Goal: Task Accomplishment & Management: Manage account settings

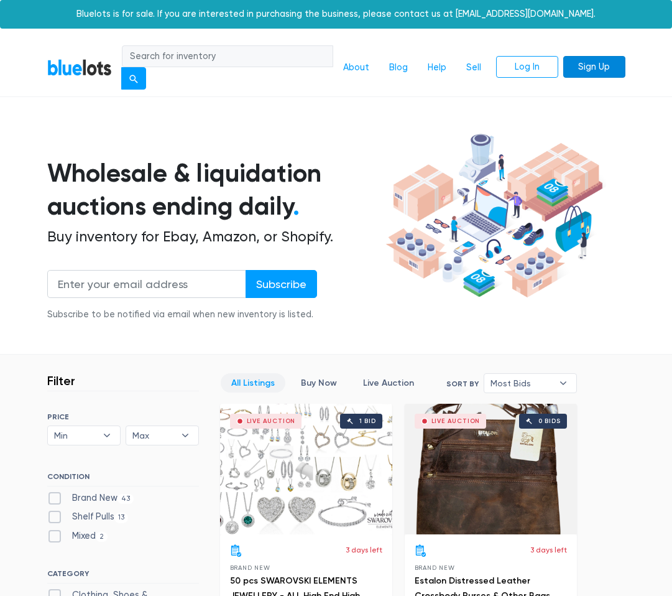
click at [620, 67] on link "Sign Up" at bounding box center [594, 67] width 62 height 22
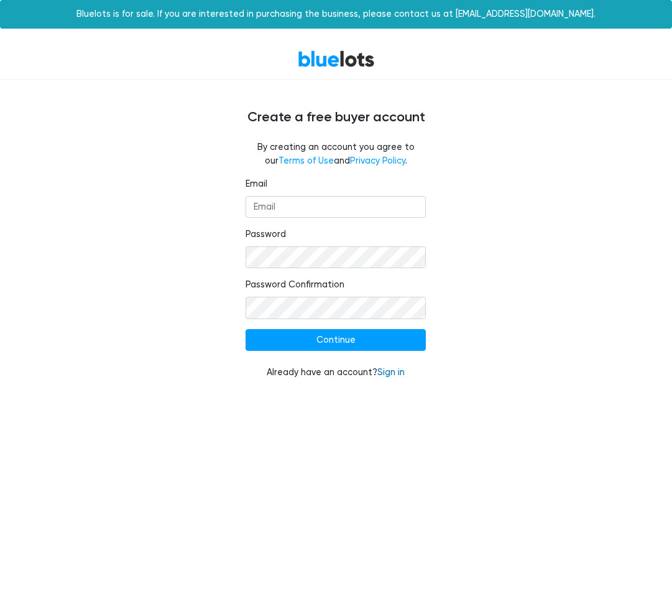
click at [390, 375] on link "Sign in" at bounding box center [390, 372] width 27 height 11
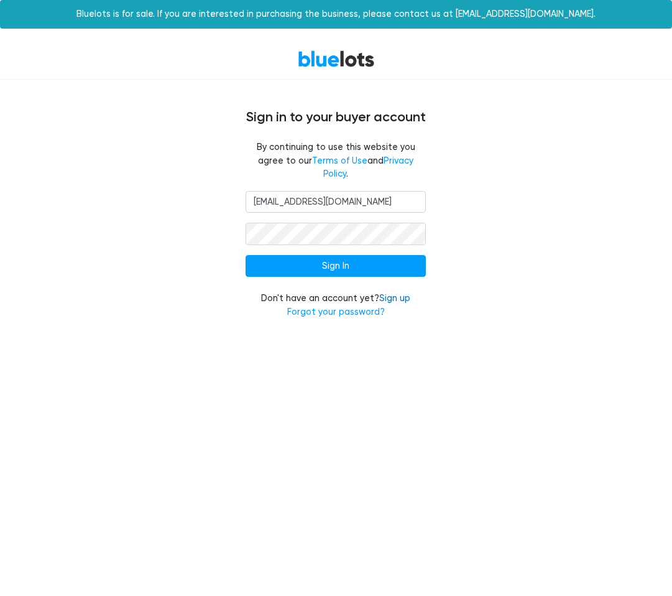
click at [398, 293] on link "Sign up" at bounding box center [394, 298] width 31 height 11
click at [369, 192] on input "PREPRENY@GMAIL.COM" at bounding box center [336, 202] width 180 height 22
type input "haqqenterprise@gmail.com"
click at [327, 265] on form "haqqenterprise@gmail.com Sign In Don't have an account yet? Sign up Forgot your…" at bounding box center [336, 255] width 180 height 128
click at [324, 255] on input "Sign In" at bounding box center [336, 266] width 180 height 22
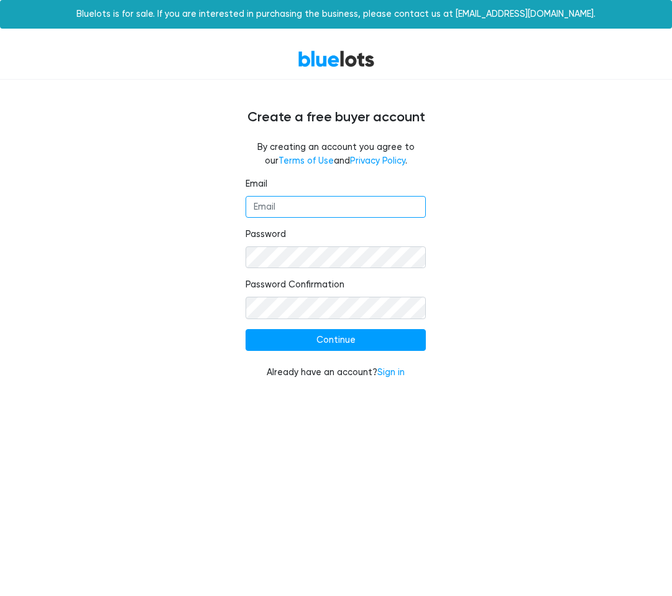
click at [346, 205] on input "Email" at bounding box center [336, 207] width 180 height 22
type input "[EMAIL_ADDRESS][DOMAIN_NAME]"
click at [430, 228] on div "Email haqqenterprise@gmail.com Password Password Confirmation Continue Already …" at bounding box center [335, 285] width 199 height 217
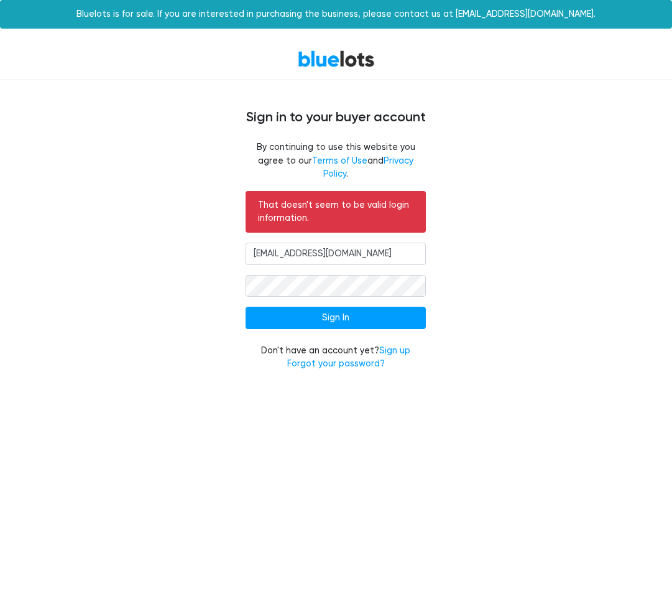
type input "PREPRENY@GMAIL.COM"
click at [366, 356] on div "Don't have an account yet? Sign up Forgot your password?" at bounding box center [336, 357] width 180 height 27
click at [351, 344] on div "Don't have an account yet? Sign up Forgot your password?" at bounding box center [336, 357] width 180 height 27
click at [343, 358] on link "Forgot your password?" at bounding box center [336, 363] width 98 height 11
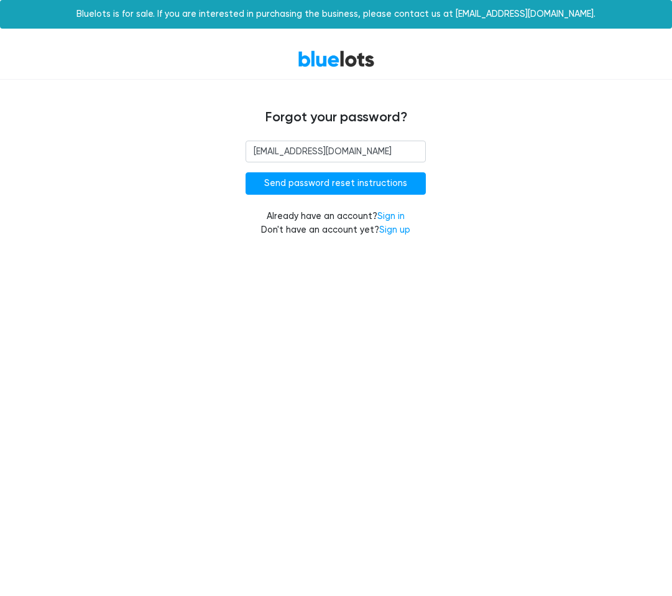
click at [346, 149] on input "[EMAIL_ADDRESS][DOMAIN_NAME]" at bounding box center [336, 151] width 180 height 22
type input "[EMAIL_ADDRESS][DOMAIN_NAME]"
click at [284, 186] on input "Send password reset instructions" at bounding box center [336, 183] width 180 height 22
click at [398, 231] on link "Sign up" at bounding box center [394, 229] width 31 height 11
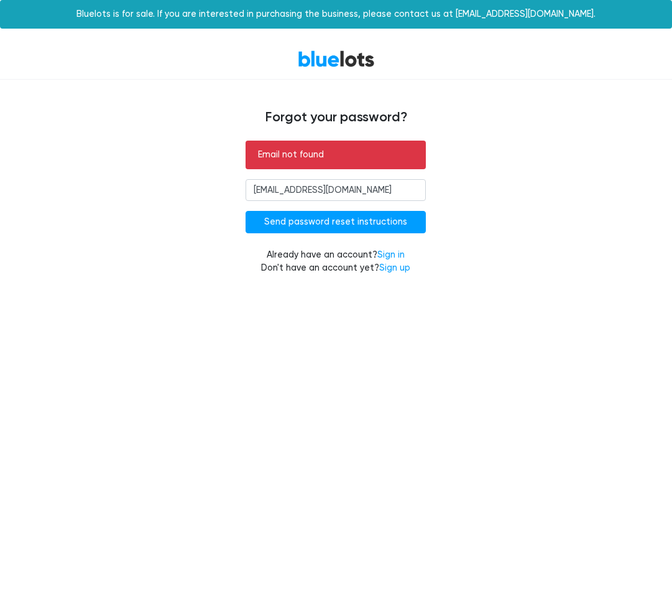
type input "[EMAIL_ADDRESS][DOMAIN_NAME]"
click at [494, 193] on div "Email not found PREPRENY@GMAIL.COM Send password reset instructions Already hav…" at bounding box center [336, 214] width 597 height 149
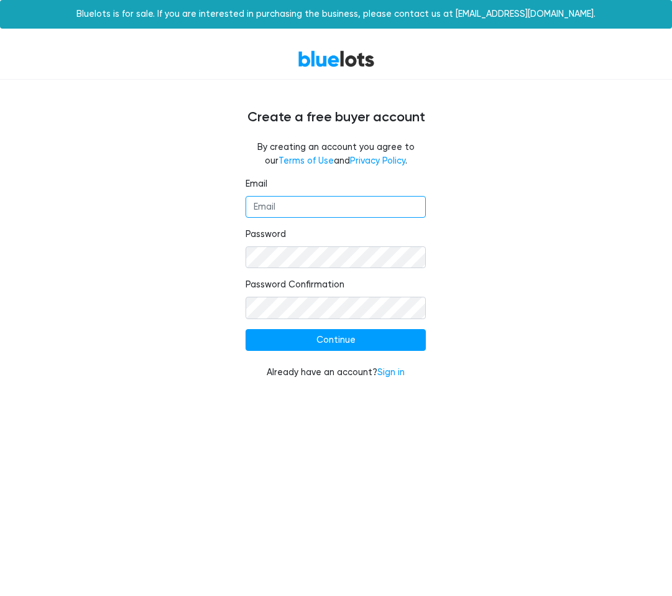
type input "[EMAIL_ADDRESS][DOMAIN_NAME]"
click at [208, 366] on div "Email [EMAIL_ADDRESS][DOMAIN_NAME] Password Password Confirmation Continue Alre…" at bounding box center [336, 285] width 597 height 217
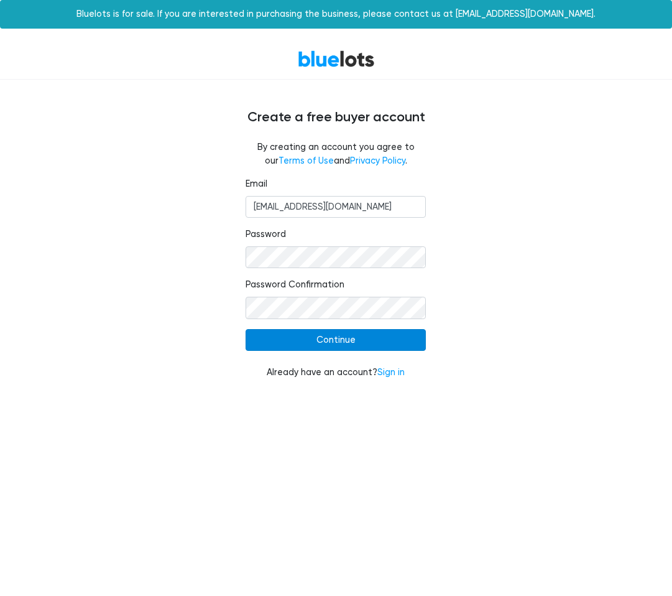
click at [287, 348] on input "Continue" at bounding box center [336, 340] width 180 height 22
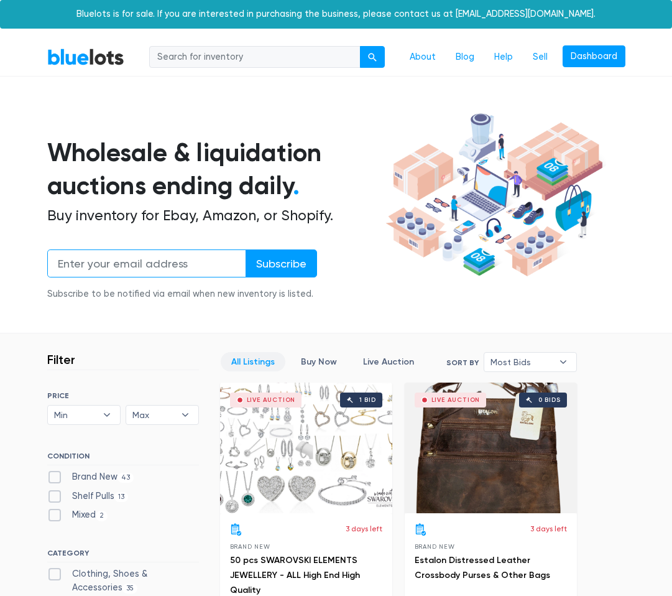
type input "PREPRENY@GMAIL.COM"
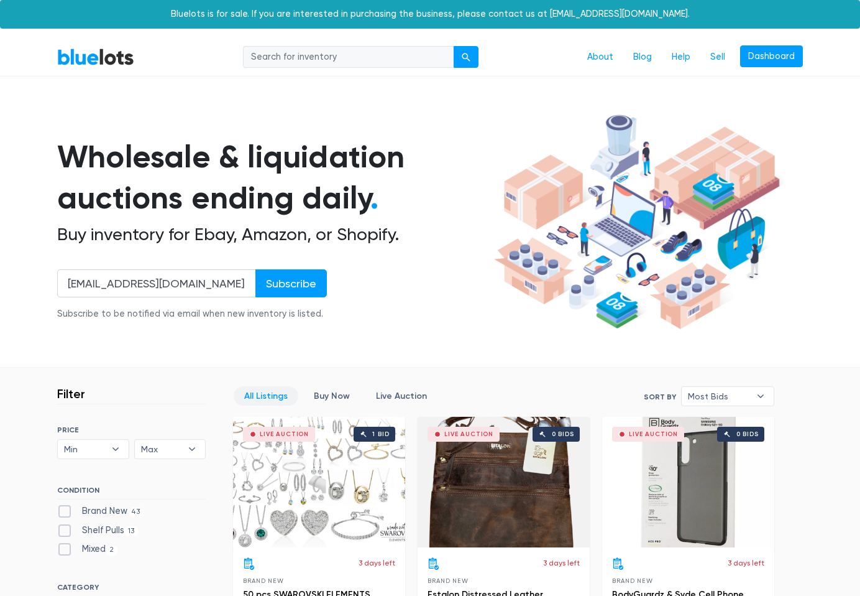
click at [671, 261] on div at bounding box center [646, 222] width 313 height 226
click at [671, 56] on link "Dashboard" at bounding box center [771, 56] width 63 height 22
click at [671, 63] on link "Sell" at bounding box center [718, 57] width 35 height 24
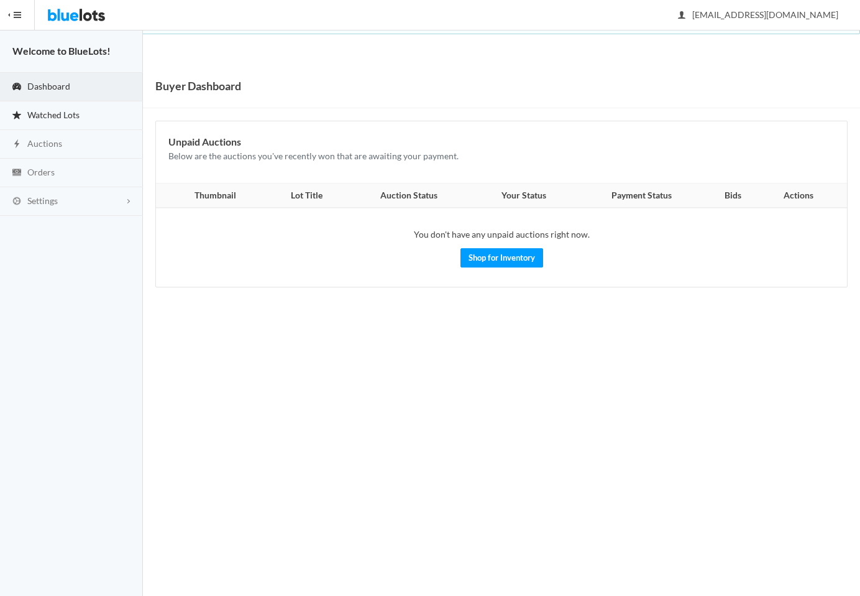
click at [91, 119] on link "Watched Lots" at bounding box center [71, 115] width 143 height 29
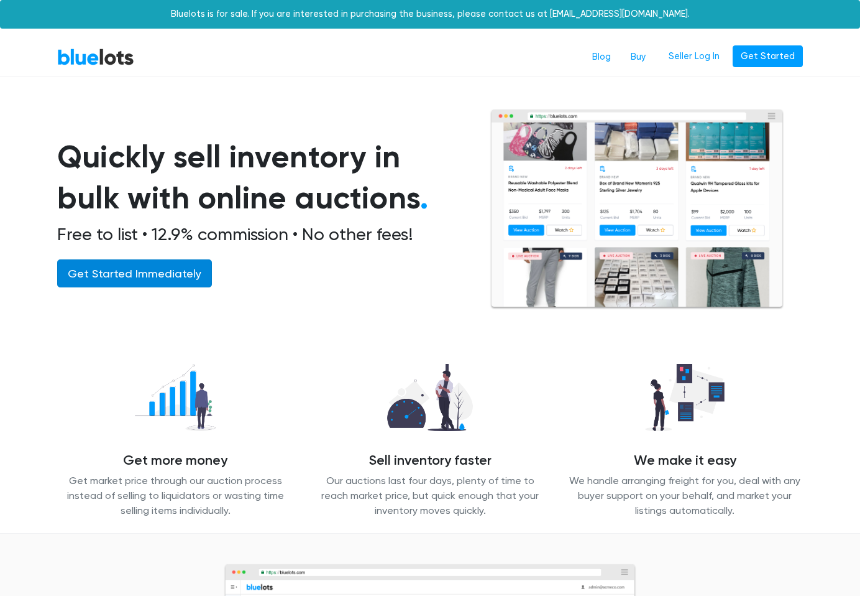
click at [155, 262] on link "Get Started Immediately" at bounding box center [134, 273] width 155 height 28
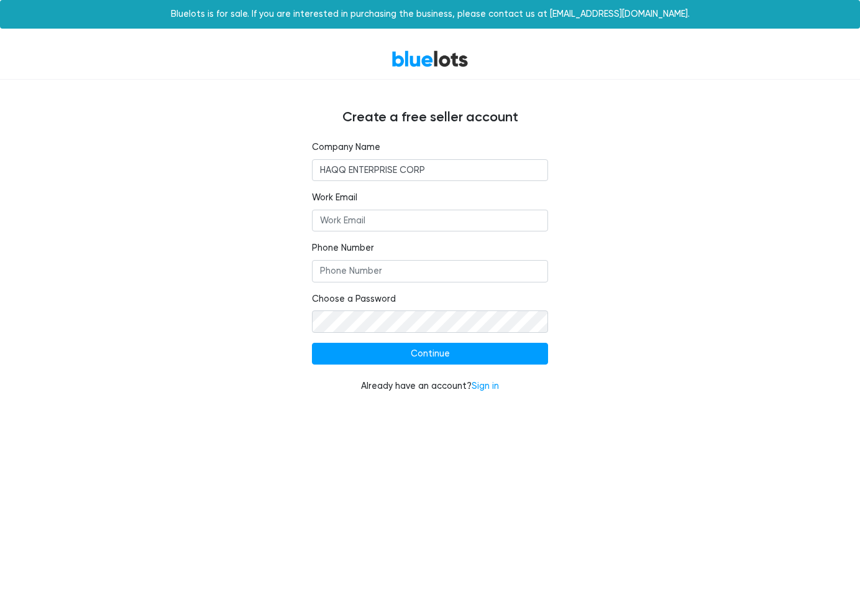
type input "HAQQ ENTERPRISE CORP"
type input "[EMAIL_ADDRESS][DOMAIN_NAME]"
type input "6462484138"
click at [380, 303] on label "Choose a Password" at bounding box center [354, 299] width 84 height 14
click at [594, 333] on div "Company Name HAQQ ENTERPRISE CORP Work Email haqqenterprise@gmail.com Phone Num…" at bounding box center [430, 273] width 765 height 267
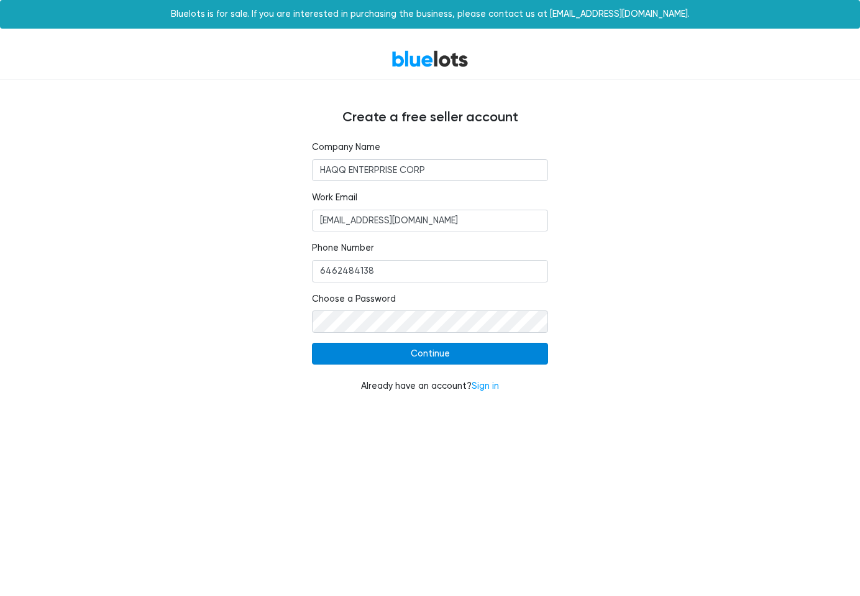
click at [487, 359] on input "Continue" at bounding box center [430, 354] width 236 height 22
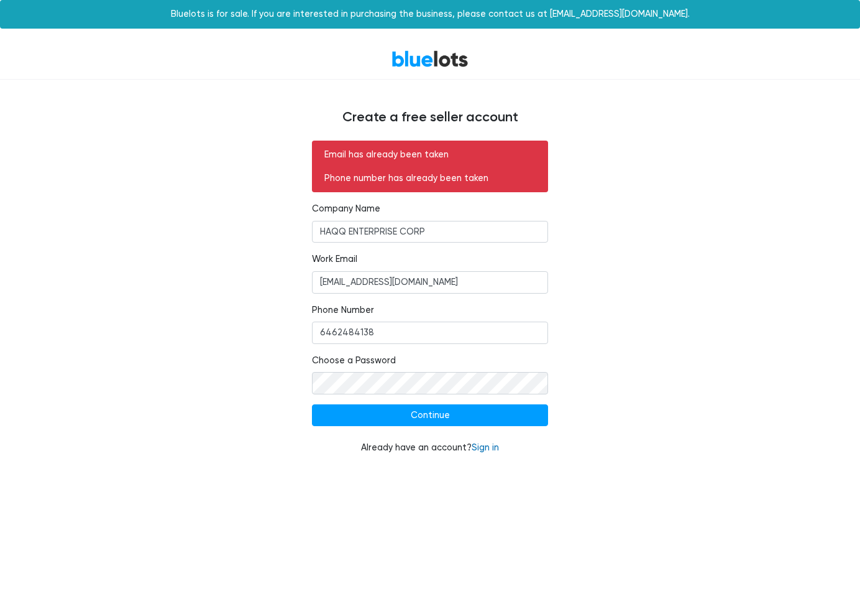
click at [482, 446] on link "Sign in" at bounding box center [485, 447] width 27 height 11
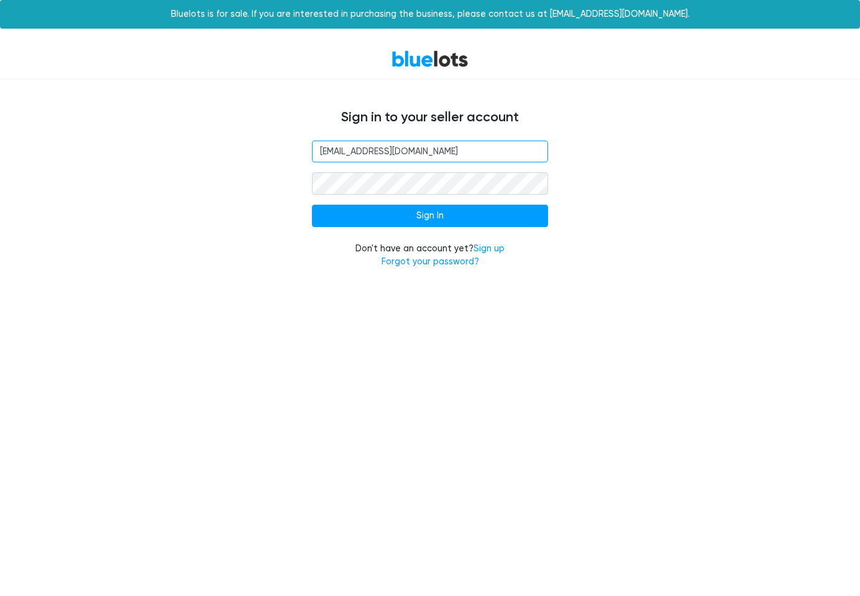
click at [418, 148] on input "PREPRENY@GMAIL.COM" at bounding box center [430, 151] width 236 height 22
click at [477, 150] on input "PREPRENY@GMAIL.COM" at bounding box center [430, 151] width 236 height 22
click at [450, 156] on input "PREPRENY@GMAIL.COM" at bounding box center [430, 151] width 236 height 22
type input "[EMAIL_ADDRESS][DOMAIN_NAME]"
click at [423, 201] on form "[EMAIL_ADDRESS][DOMAIN_NAME] Sign In Don't have an account yet? Sign up Forgot …" at bounding box center [430, 204] width 236 height 128
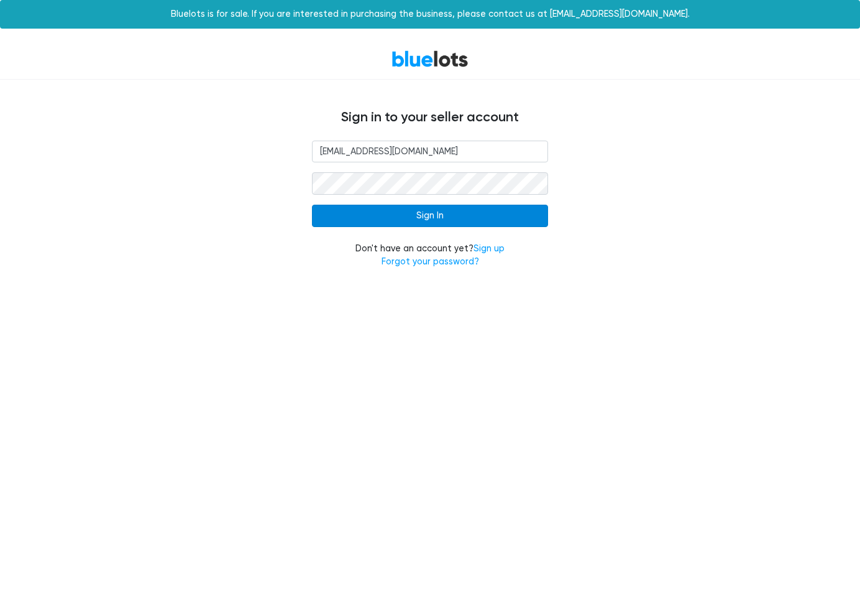
click at [414, 206] on input "Sign In" at bounding box center [430, 216] width 236 height 22
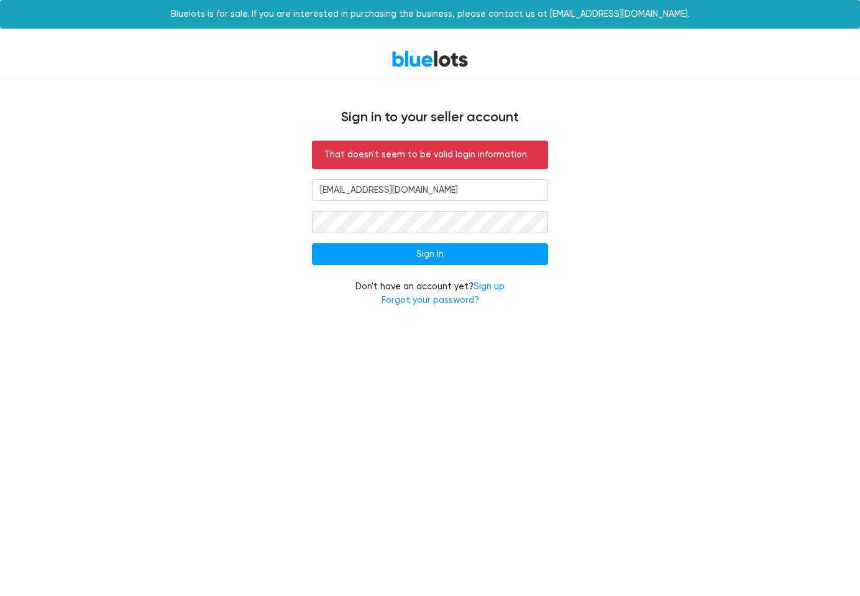
click at [591, 256] on div "That doesn't seem to be valid login information. haqqenterprise@gmail.com Sign …" at bounding box center [430, 231] width 765 height 182
click at [459, 300] on link "Forgot your password?" at bounding box center [431, 300] width 98 height 11
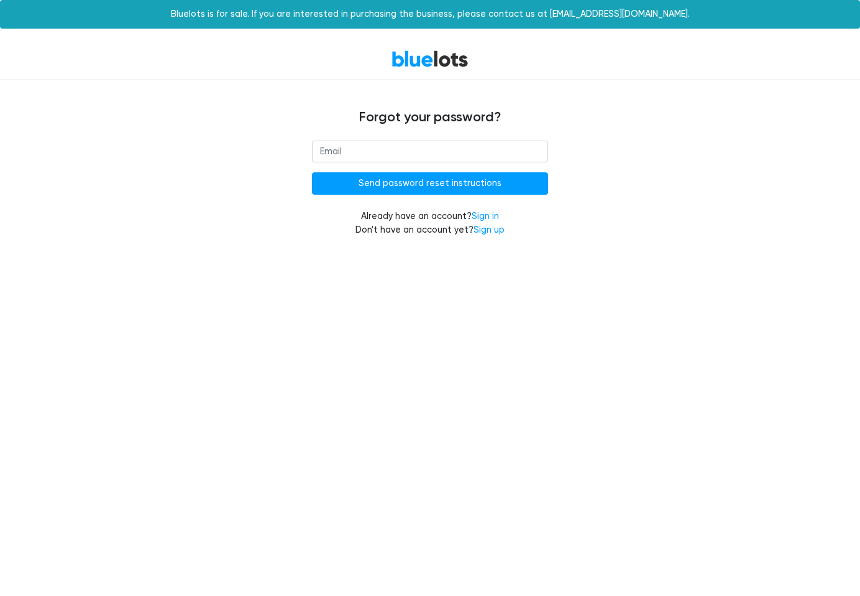
type input "[EMAIL_ADDRESS][DOMAIN_NAME]"
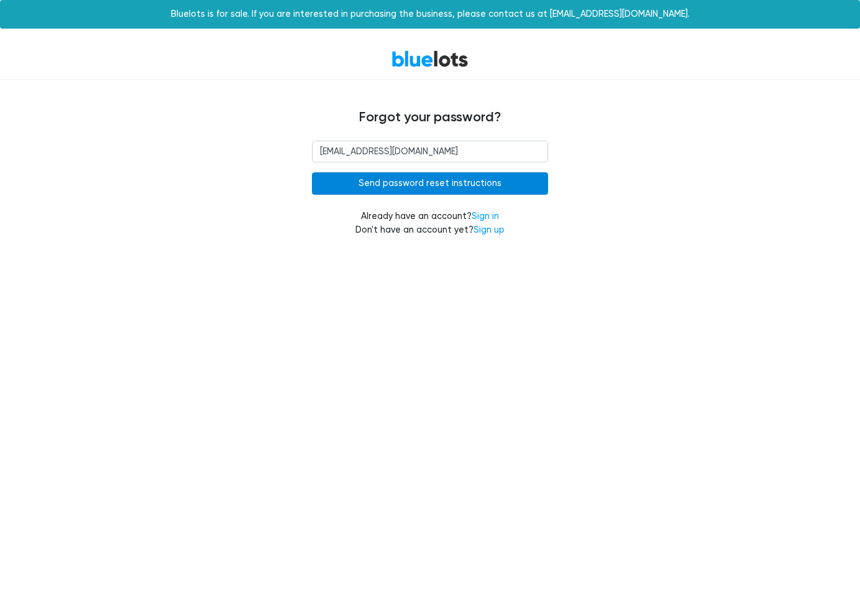
click at [453, 187] on input "Send password reset instructions" at bounding box center [430, 183] width 236 height 22
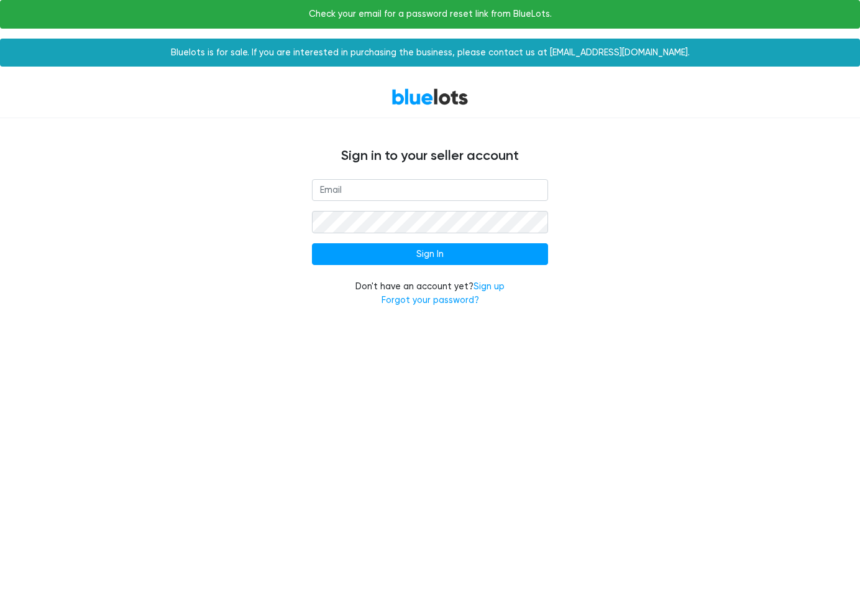
type input "[EMAIL_ADDRESS][DOMAIN_NAME]"
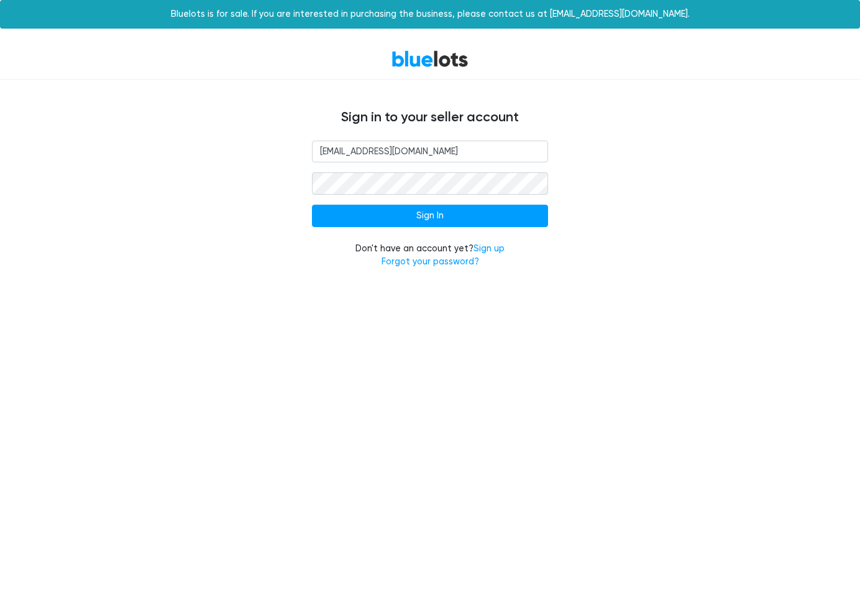
click at [606, 226] on div "haqqenterprise@gmail.com Sign In Don't have an account yet? Sign up Forgot your…" at bounding box center [430, 211] width 765 height 143
type input "[EMAIL_ADDRESS][DOMAIN_NAME]"
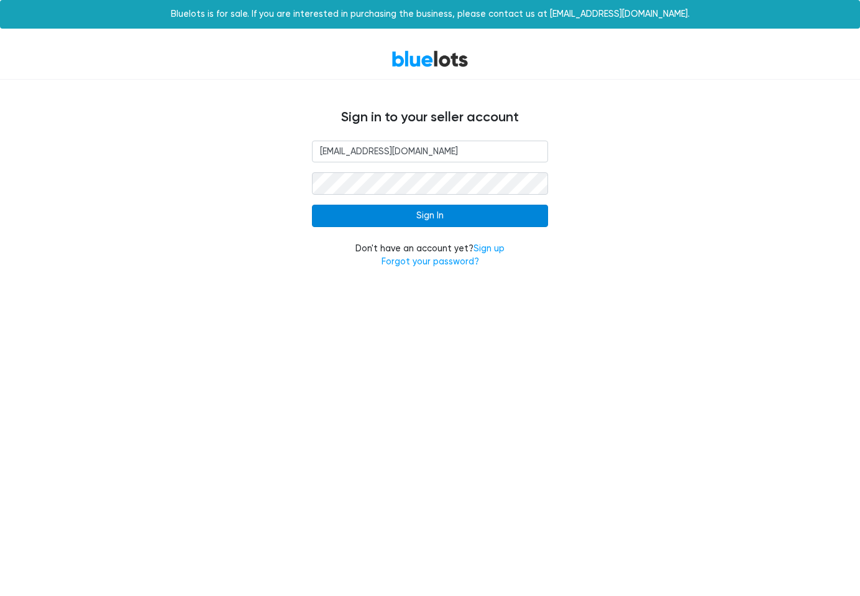
click at [434, 216] on input "Sign In" at bounding box center [430, 216] width 236 height 22
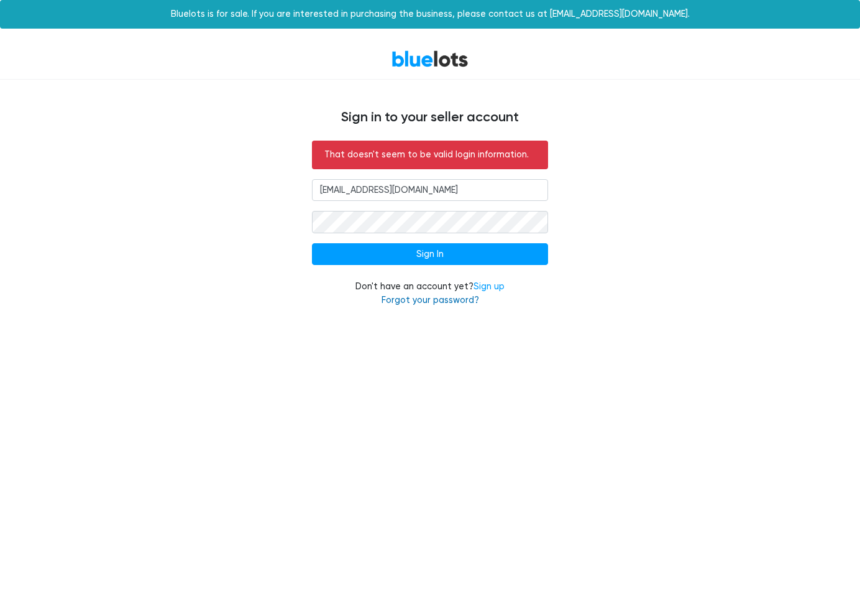
click at [450, 303] on link "Forgot your password?" at bounding box center [431, 300] width 98 height 11
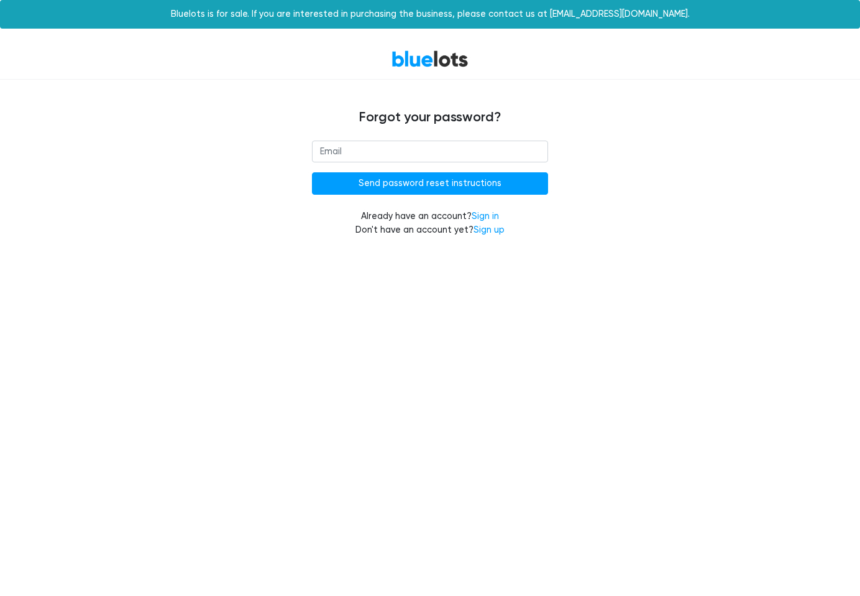
type input "[EMAIL_ADDRESS][DOMAIN_NAME]"
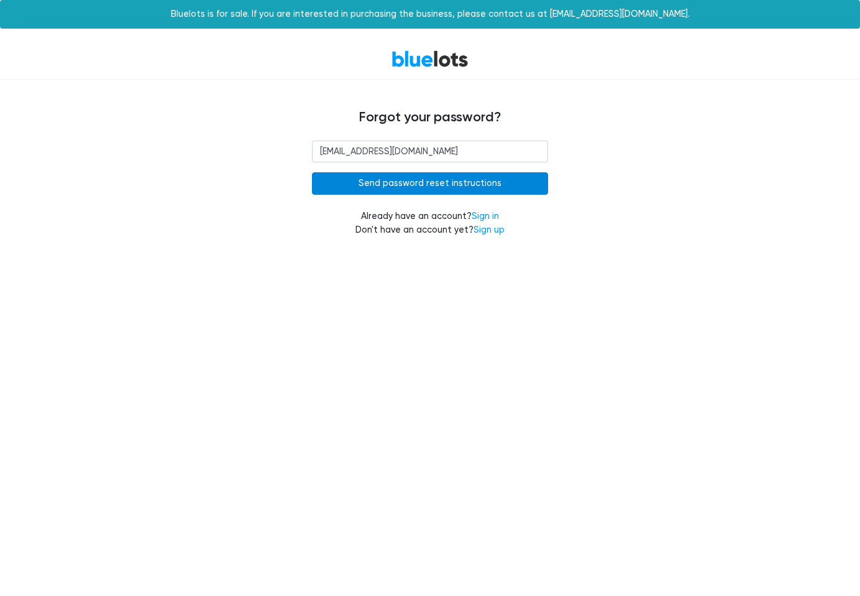
click at [461, 182] on input "Send password reset instructions" at bounding box center [430, 183] width 236 height 22
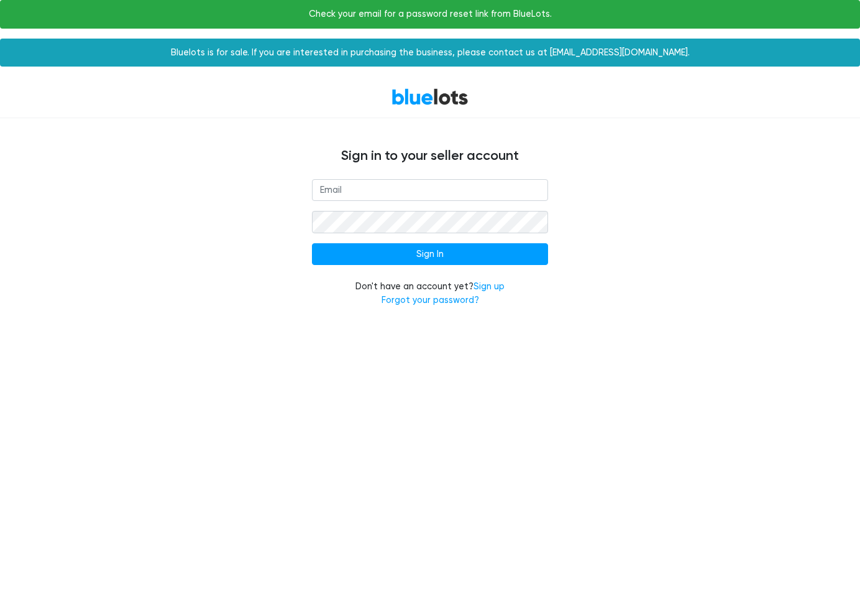
type input "[EMAIL_ADDRESS][DOMAIN_NAME]"
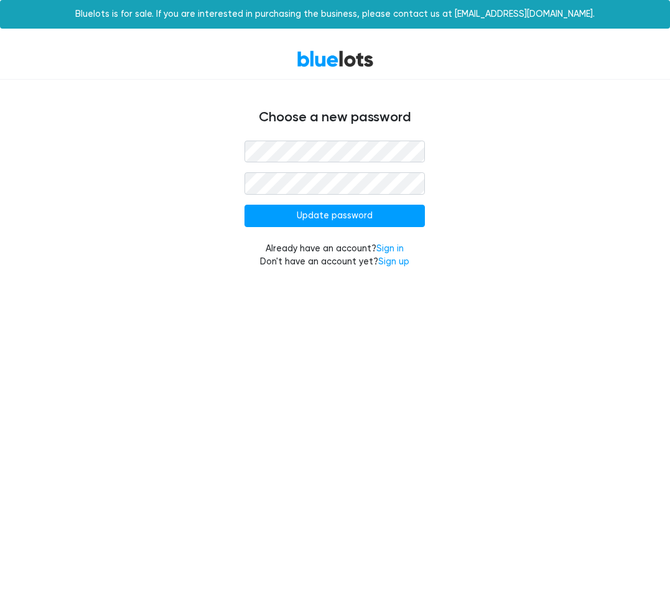
click at [459, 218] on div "Update password Already have an account? Sign in Don't have an account yet? Sig…" at bounding box center [335, 211] width 597 height 143
click at [407, 219] on input "Update password" at bounding box center [334, 216] width 180 height 22
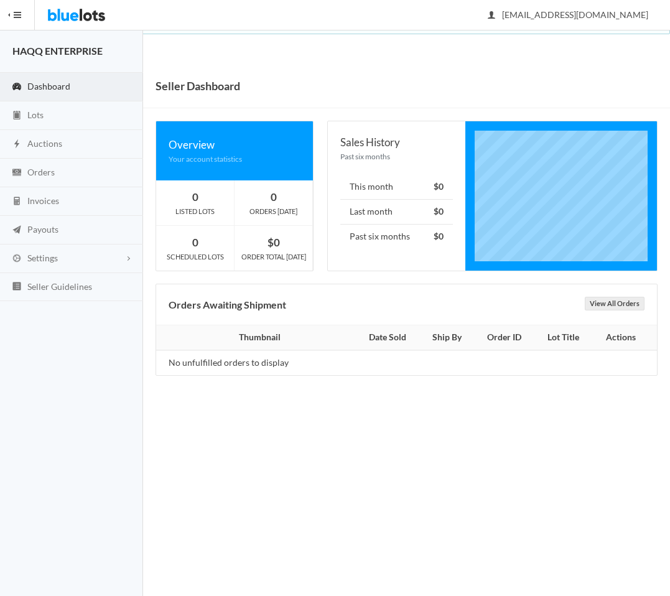
click at [512, 358] on table "Thumbnail Date Sold Ship By Order ID Lot Title Actions No unfulfilled orders to…" at bounding box center [406, 349] width 500 height 49
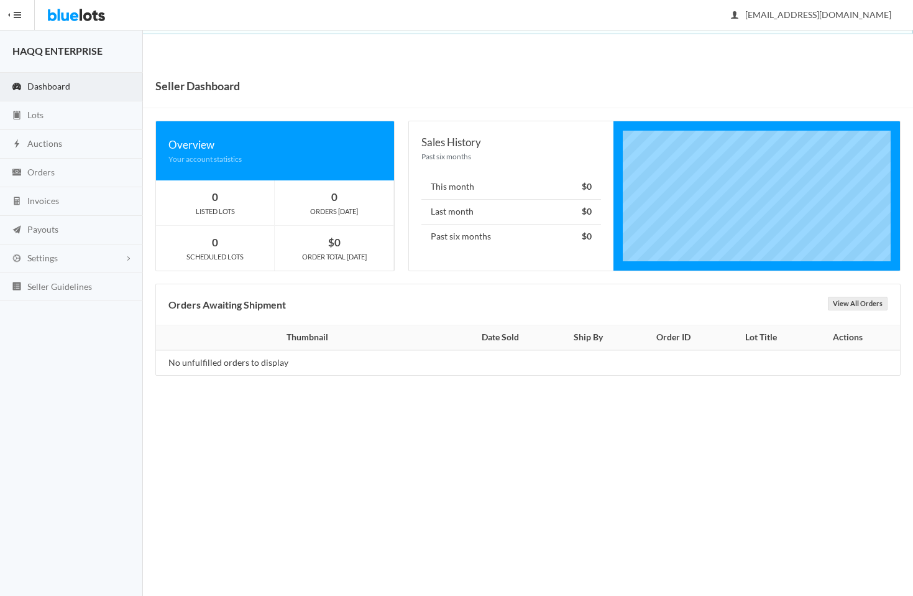
drag, startPoint x: 465, startPoint y: 421, endPoint x: 435, endPoint y: 423, distance: 30.5
click at [434, 423] on body "Bluelots is for sale. If you are interested in purchasing the business, please …" at bounding box center [456, 298] width 913 height 596
click at [48, 111] on link "Lots" at bounding box center [71, 115] width 143 height 29
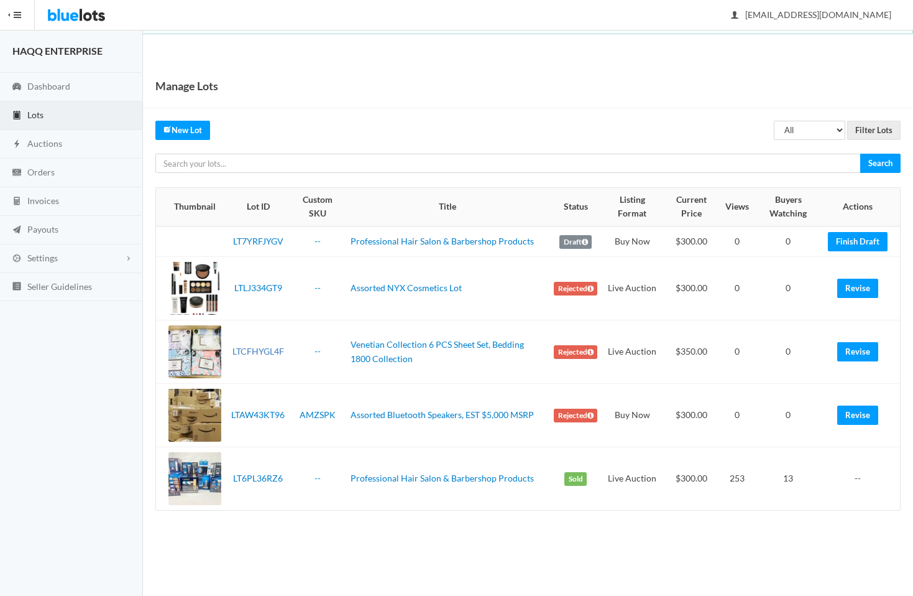
click at [257, 352] on link "LTCFHYGL4F" at bounding box center [259, 351] width 52 height 11
click at [263, 477] on link "LT6PL36RZ6" at bounding box center [258, 477] width 50 height 11
click at [392, 484] on td "Professional Hair Salon & Barbershop Products" at bounding box center [447, 478] width 203 height 63
click at [395, 481] on link "Professional Hair Salon & Barbershop Products" at bounding box center [442, 477] width 183 height 11
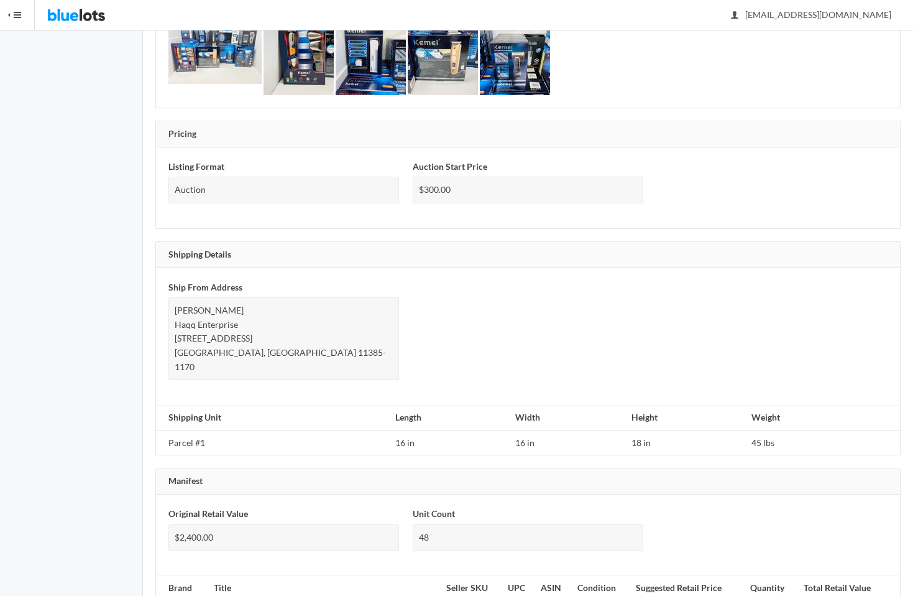
scroll to position [620, 0]
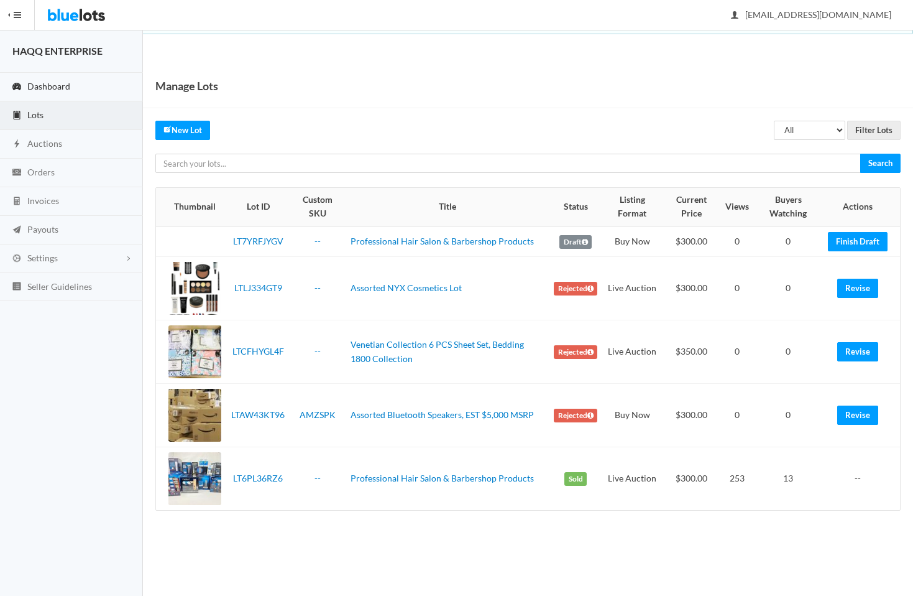
click at [40, 95] on link "Dashboard" at bounding box center [71, 87] width 143 height 29
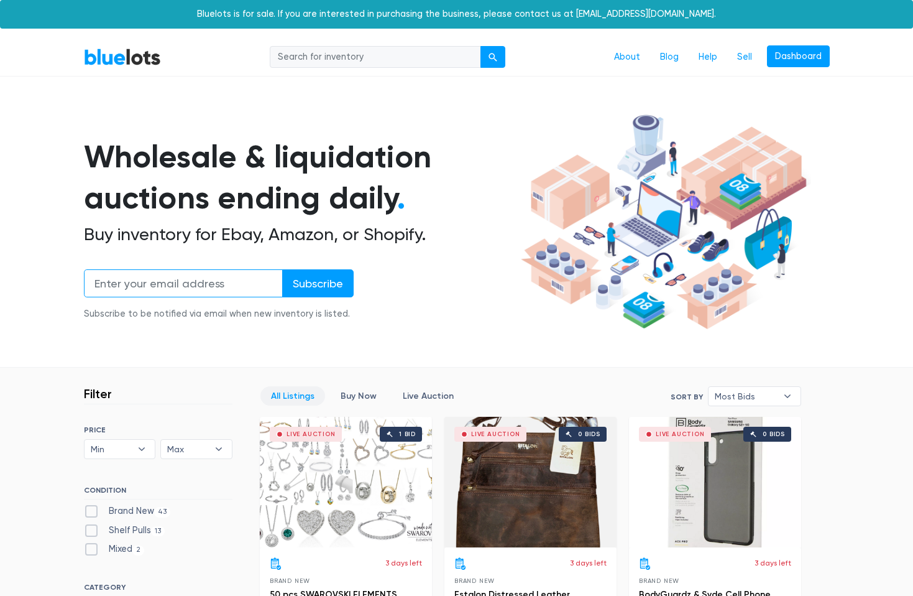
type input "[EMAIL_ADDRESS][DOMAIN_NAME]"
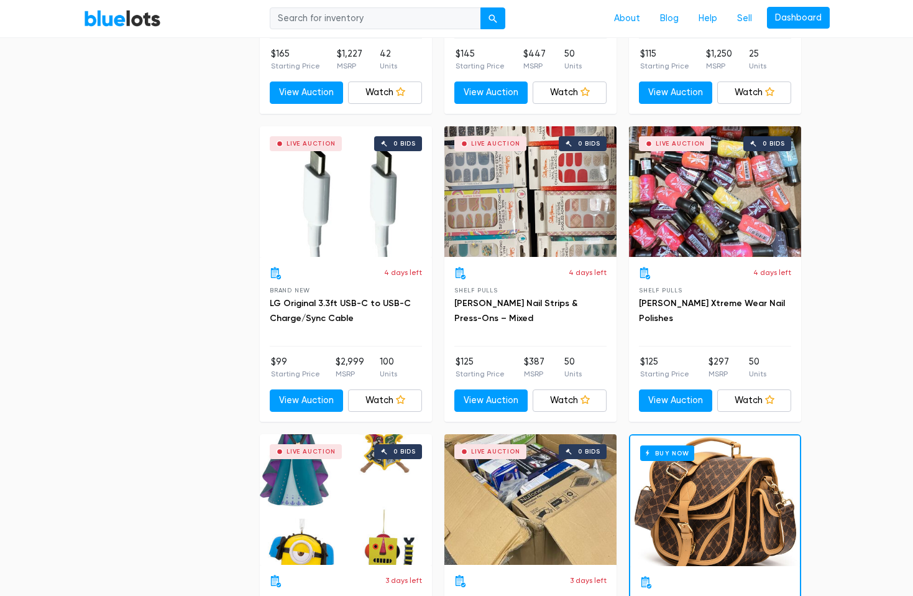
scroll to position [5186, 0]
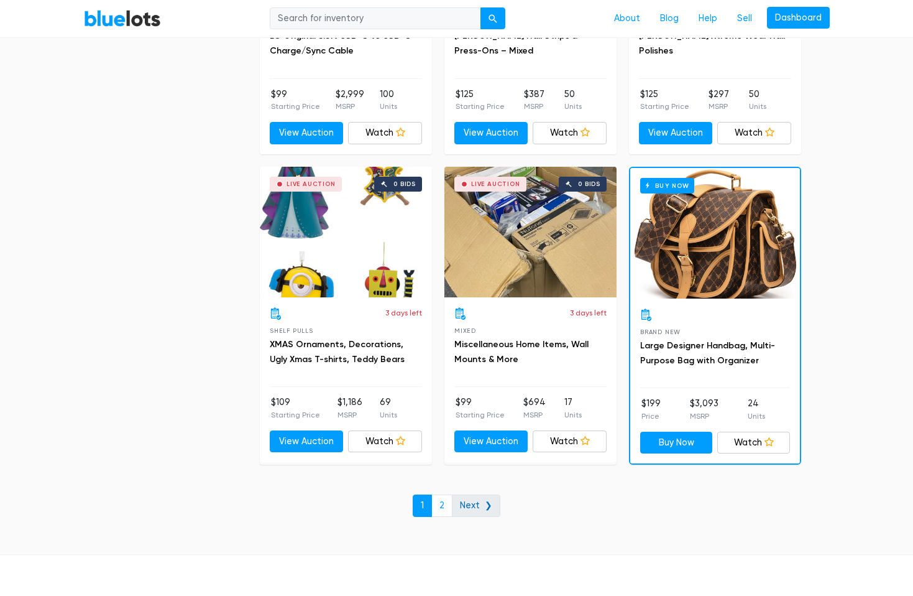
click at [484, 504] on link "Next ❯" at bounding box center [476, 505] width 48 height 22
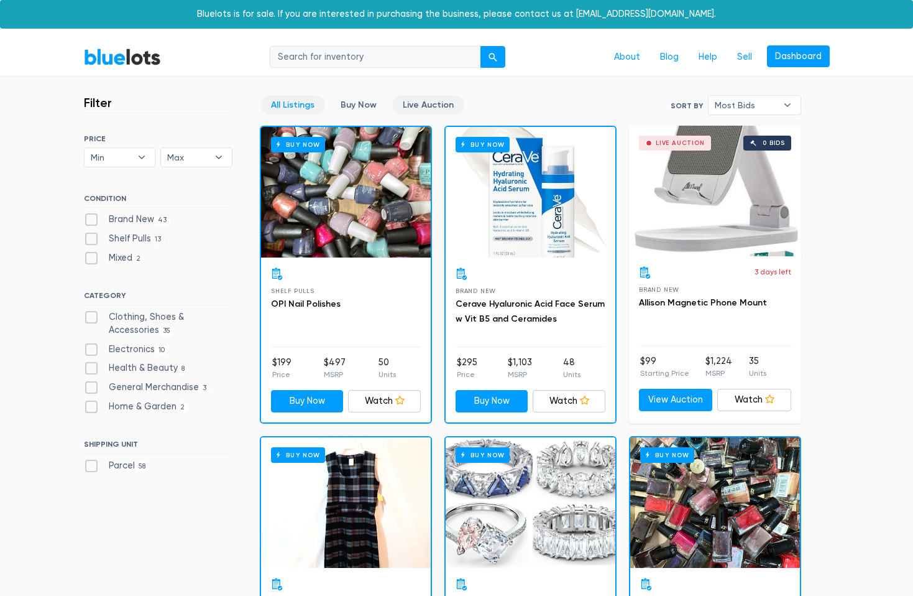
click at [409, 104] on link "Live Auction" at bounding box center [428, 104] width 72 height 19
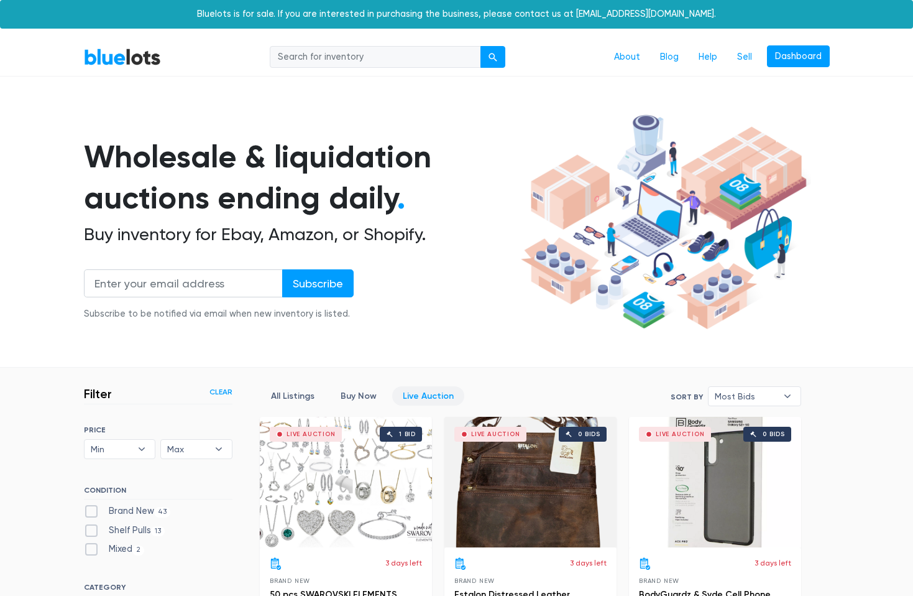
scroll to position [334, 0]
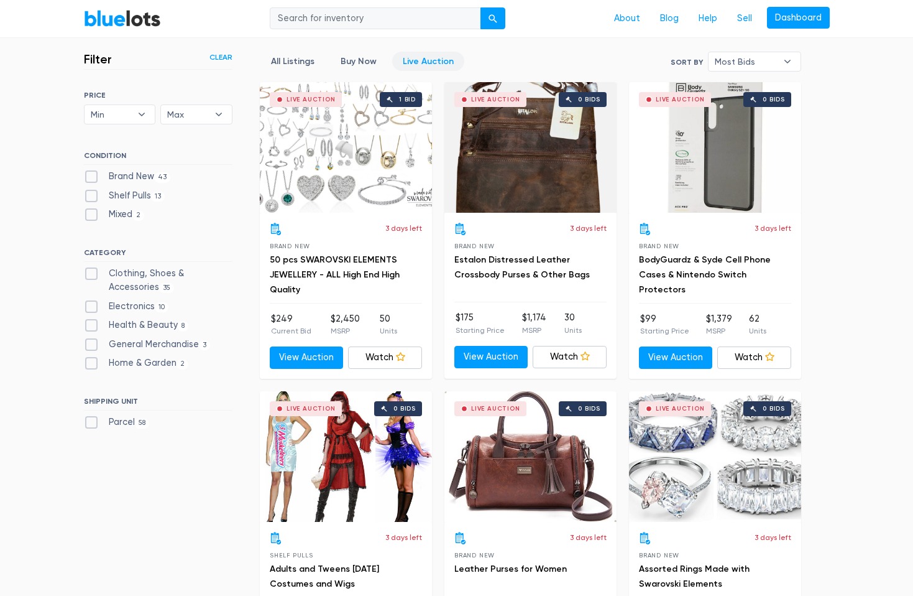
type input "[EMAIL_ADDRESS][DOMAIN_NAME]"
click at [371, 109] on div "Live Auction 1 bid" at bounding box center [346, 147] width 172 height 131
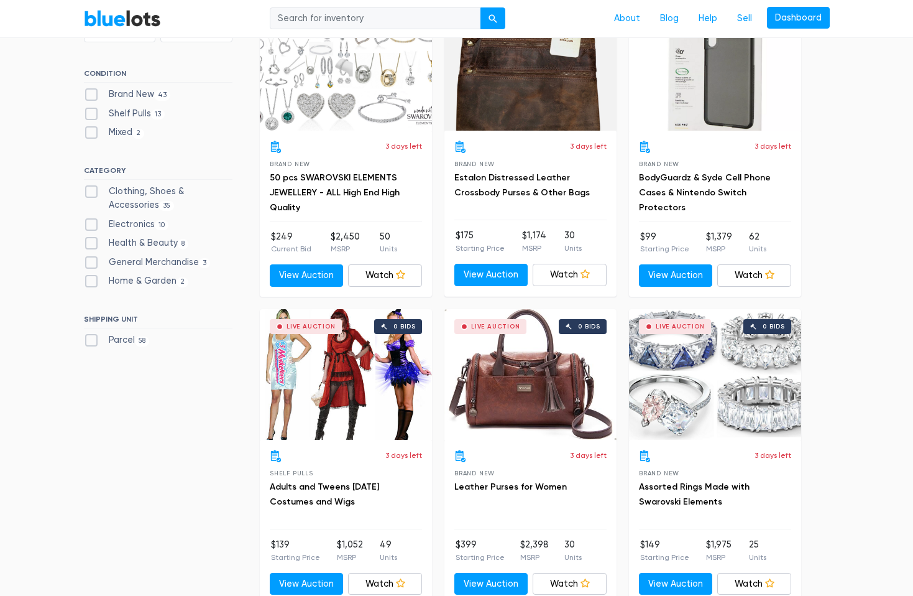
scroll to position [460, 0]
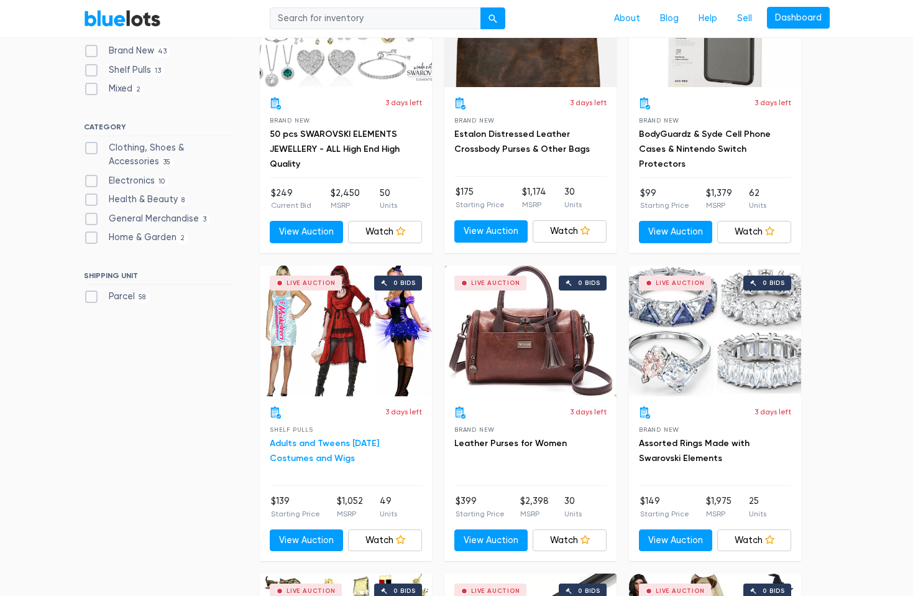
click at [331, 442] on link "Adults and Tweens [DATE] Costumes and Wigs" at bounding box center [324, 450] width 109 height 25
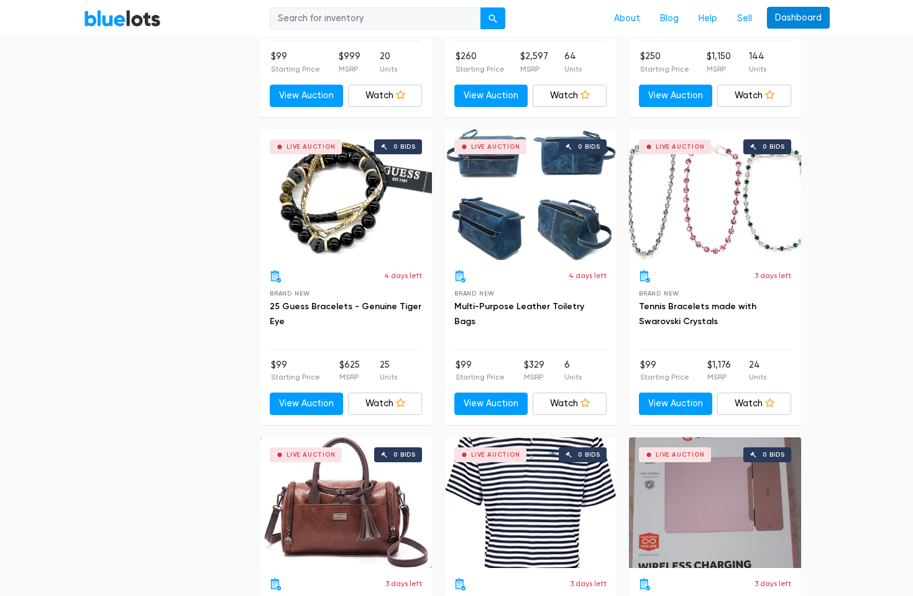
scroll to position [2392, 0]
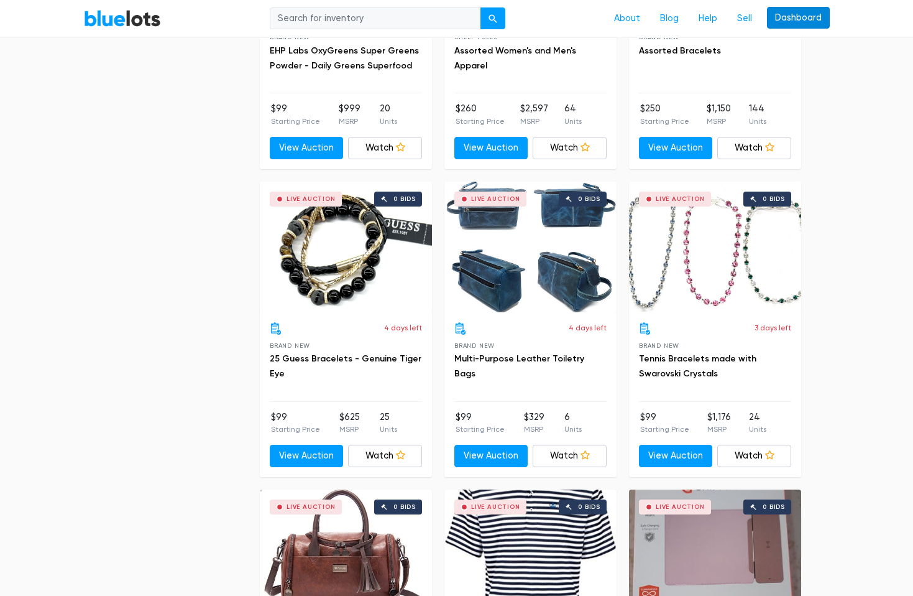
click at [803, 21] on link "Dashboard" at bounding box center [798, 18] width 63 height 22
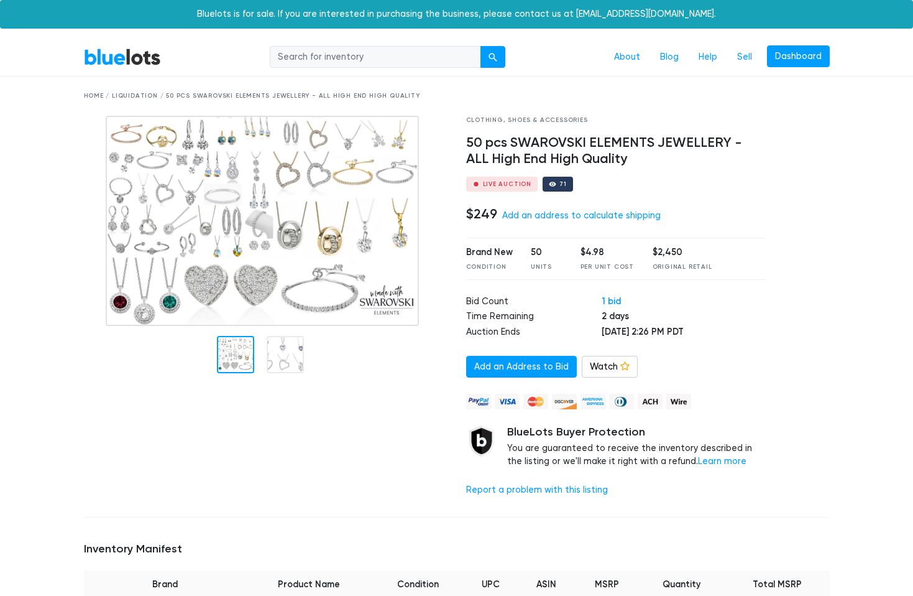
scroll to position [583, 0]
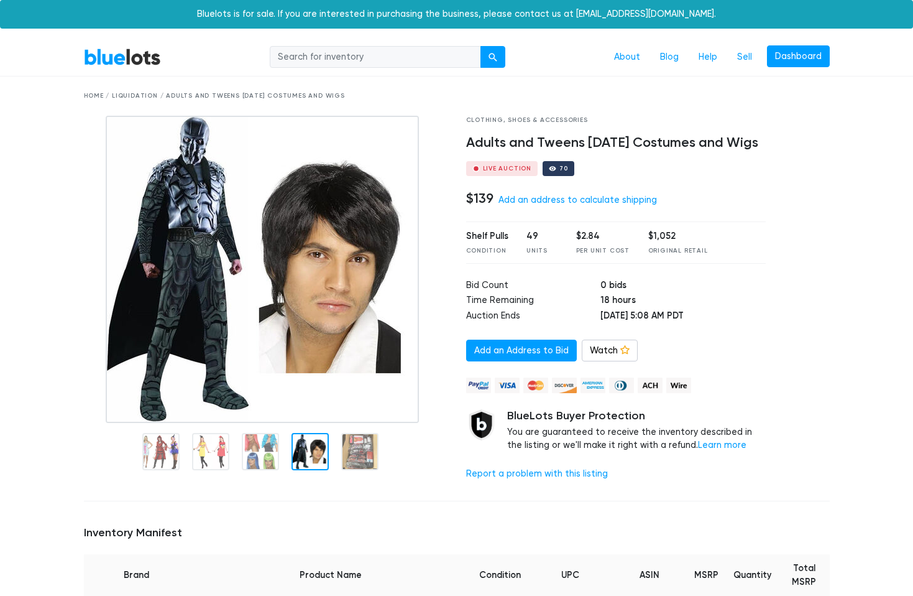
click at [133, 60] on link "BlueLots" at bounding box center [122, 57] width 77 height 18
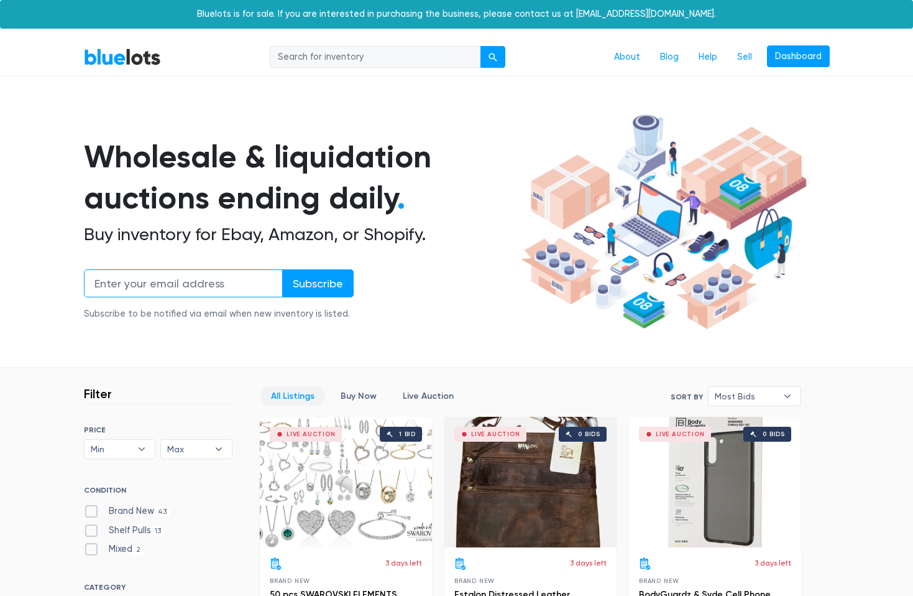
type input "[EMAIL_ADDRESS][DOMAIN_NAME]"
click at [357, 400] on link "Buy Now" at bounding box center [358, 395] width 57 height 19
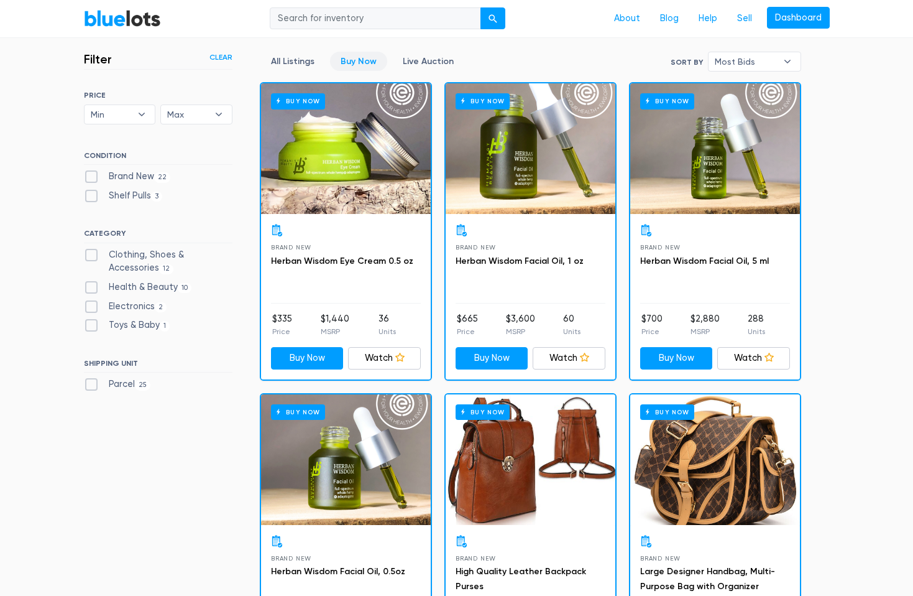
type input "[EMAIL_ADDRESS][DOMAIN_NAME]"
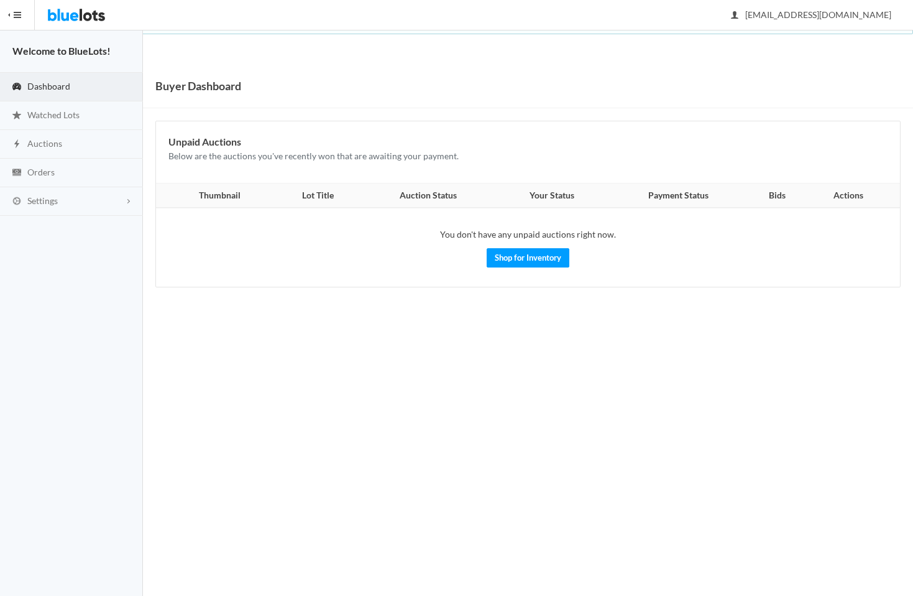
click at [604, 173] on div "Unpaid Auctions Below are the auctions you've recently won that are awaiting yo…" at bounding box center [528, 152] width 744 height 62
